Goal: Task Accomplishment & Management: Manage account settings

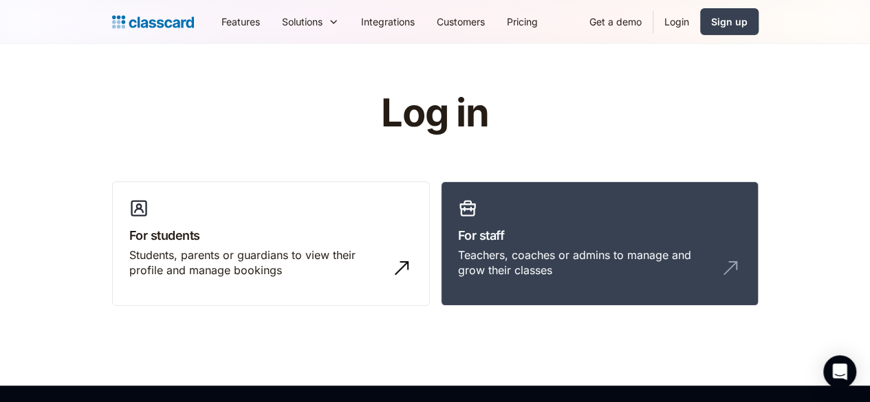
click at [700, 19] on link "Login" at bounding box center [676, 21] width 47 height 31
click at [700, 24] on link "Login" at bounding box center [676, 21] width 47 height 31
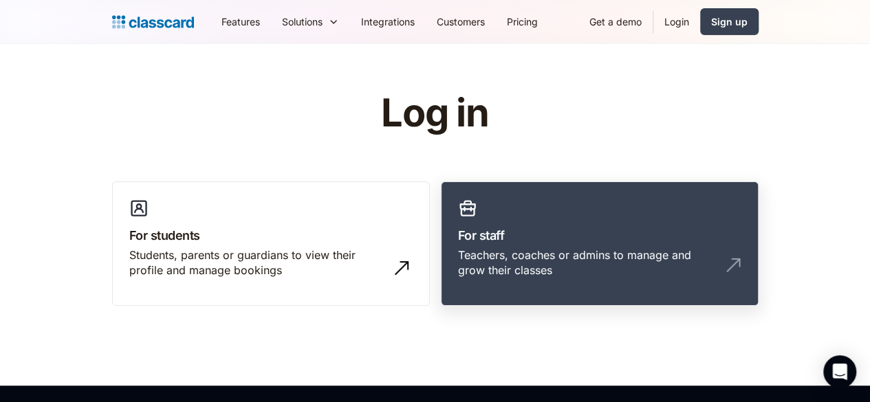
click at [583, 232] on h3 "For staff" at bounding box center [599, 235] width 283 height 19
click at [462, 234] on h3 "For staff" at bounding box center [599, 235] width 283 height 19
click at [490, 248] on div "Teachers, coaches or admins to manage and grow their classes" at bounding box center [586, 263] width 256 height 31
